Goal: Transaction & Acquisition: Download file/media

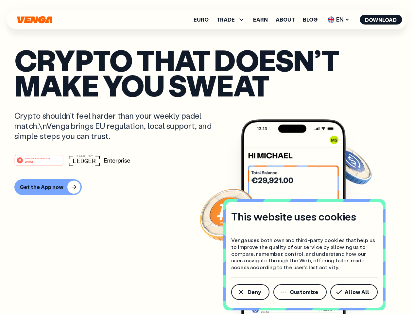
click at [207, 157] on div "#1 PRODUCT OF THE MONTH Web3" at bounding box center [206, 161] width 385 height 12
click at [250, 292] on span "Deny" at bounding box center [254, 292] width 13 height 5
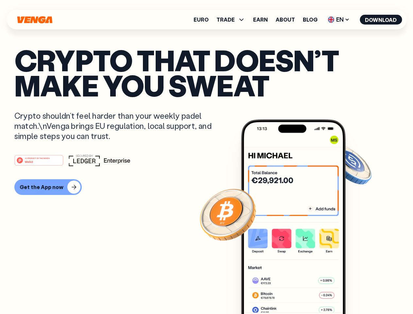
click at [301, 292] on img at bounding box center [293, 228] width 105 height 219
click at [355, 292] on article "Crypto that doesn’t make you sweat Crypto shouldn’t feel harder than your weekl…" at bounding box center [206, 170] width 385 height 246
click at [233, 20] on span "TRADE" at bounding box center [226, 19] width 18 height 5
click at [339, 20] on span "EN" at bounding box center [339, 19] width 27 height 10
click at [381, 20] on button "Download" at bounding box center [381, 20] width 42 height 10
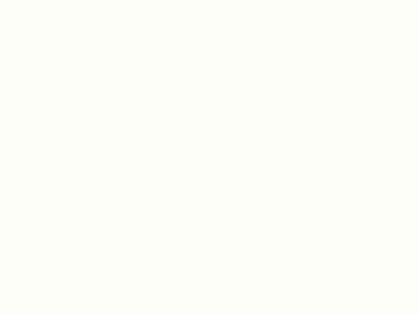
click at [47, 0] on html "This website uses cookies Venga uses both own and third-party cookies that help…" at bounding box center [209, 0] width 419 height 0
click at [40, 0] on html "This website uses cookies Venga uses both own and third-party cookies that help…" at bounding box center [209, 0] width 419 height 0
